Goal: Information Seeking & Learning: Understand process/instructions

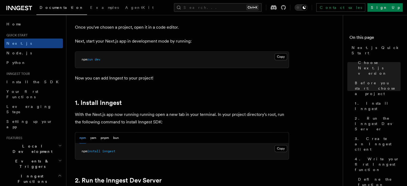
scroll to position [221, 0]
click at [281, 148] on button "Copy Copied" at bounding box center [281, 148] width 13 height 7
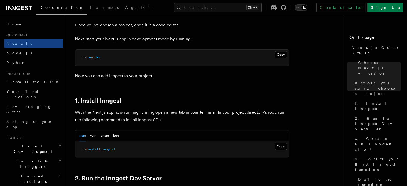
scroll to position [223, 0]
click at [284, 147] on button "Copy Copied" at bounding box center [281, 146] width 13 height 7
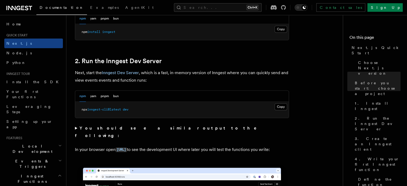
scroll to position [341, 0]
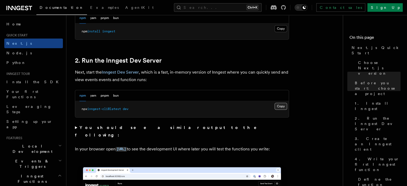
click at [284, 105] on button "Copy Copied" at bounding box center [281, 106] width 13 height 7
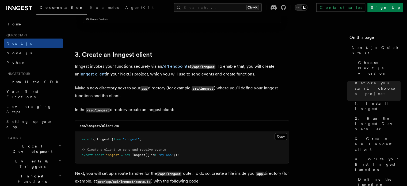
scroll to position [627, 0]
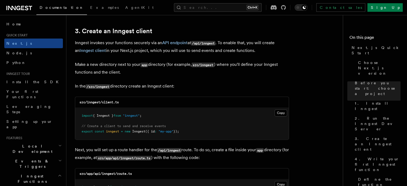
drag, startPoint x: 279, startPoint y: 113, endPoint x: 227, endPoint y: 127, distance: 53.8
click at [227, 127] on div "Copy Copied import { Inngest } from "inngest" ; // Create a client to send and …" at bounding box center [182, 124] width 214 height 32
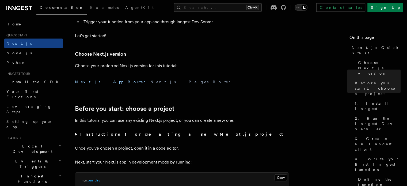
scroll to position [0, 0]
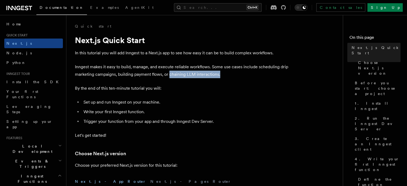
drag, startPoint x: 221, startPoint y: 75, endPoint x: 170, endPoint y: 75, distance: 51.2
click at [170, 75] on p "Inngest makes it easy to build, manage, and execute reliable workflows. Some us…" at bounding box center [182, 70] width 214 height 15
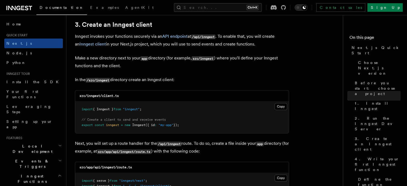
scroll to position [633, 0]
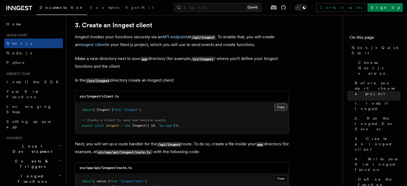
click at [281, 106] on button "Copy Copied" at bounding box center [281, 107] width 13 height 7
click at [177, 27] on h2 "3. Create an Inngest client" at bounding box center [182, 25] width 214 height 8
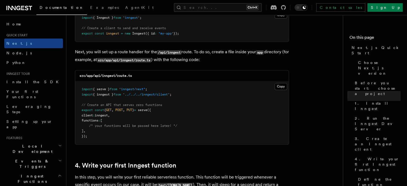
scroll to position [742, 0]
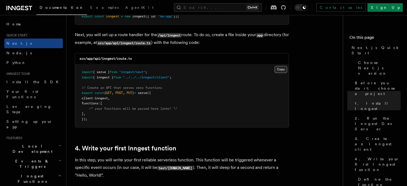
click at [284, 70] on button "Copy Copied" at bounding box center [281, 69] width 13 height 7
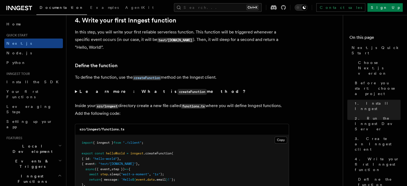
scroll to position [933, 0]
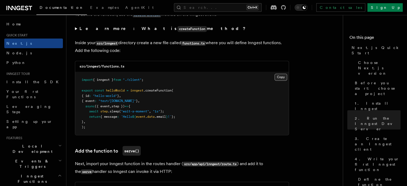
click at [282, 77] on button "Copy Copied" at bounding box center [281, 77] width 13 height 7
click at [119, 11] on div "Documentation Examples AgentKit Search... Ctrl+K Contact sales Sign Up" at bounding box center [203, 7] width 407 height 15
